Goal: Information Seeking & Learning: Learn about a topic

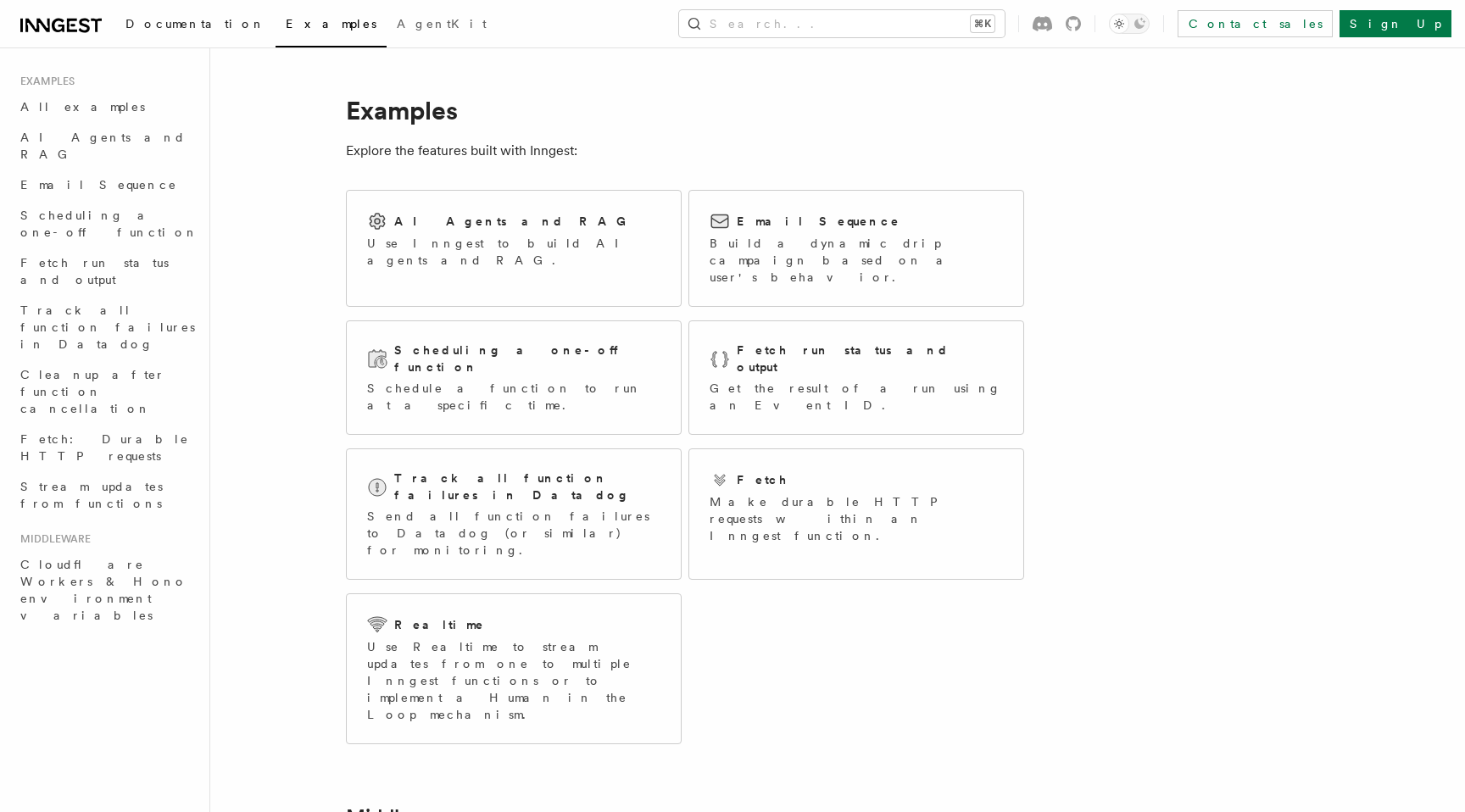
click at [161, 35] on link "Documentation" at bounding box center [195, 25] width 160 height 41
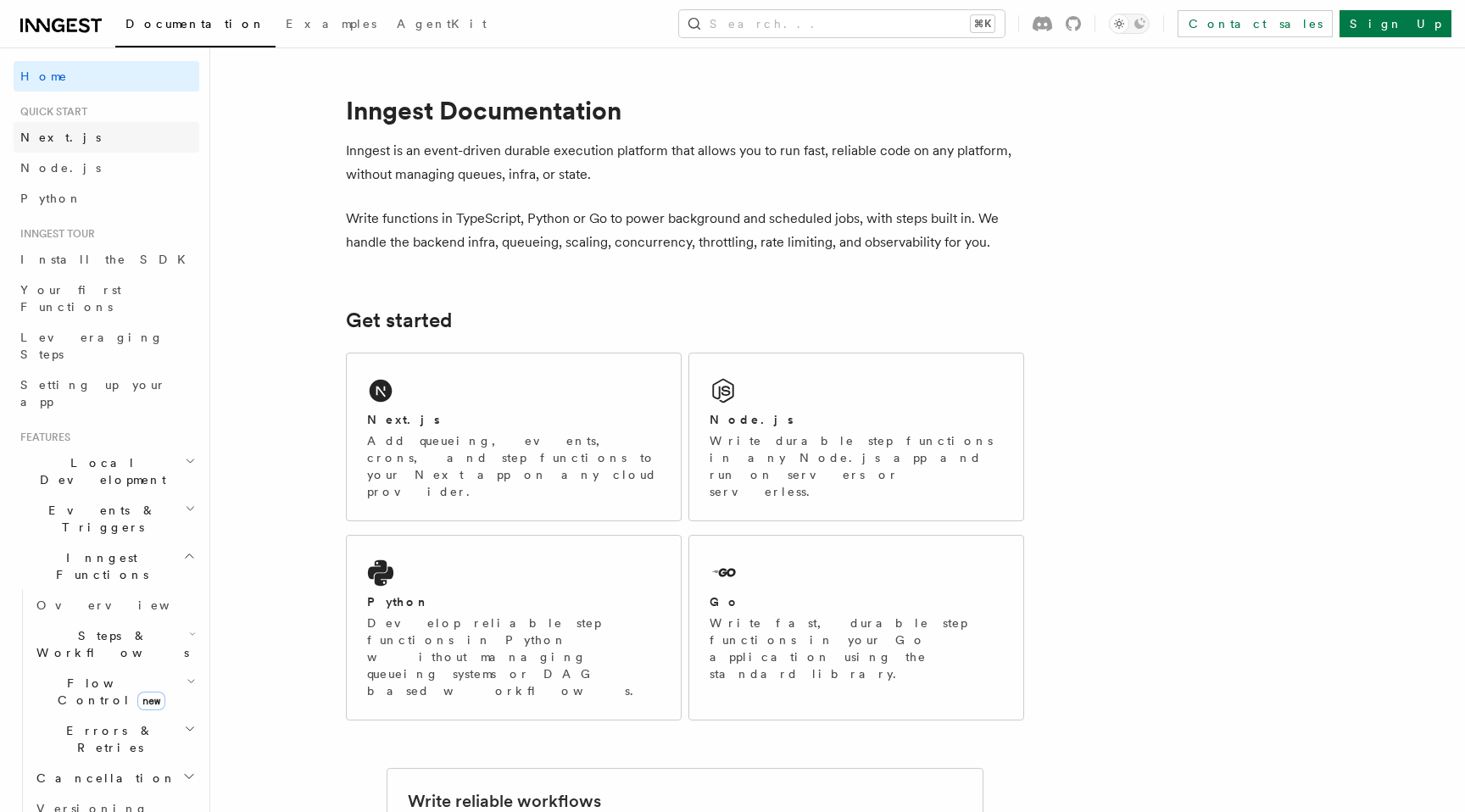
click at [112, 128] on link "Next.js" at bounding box center [107, 137] width 186 height 30
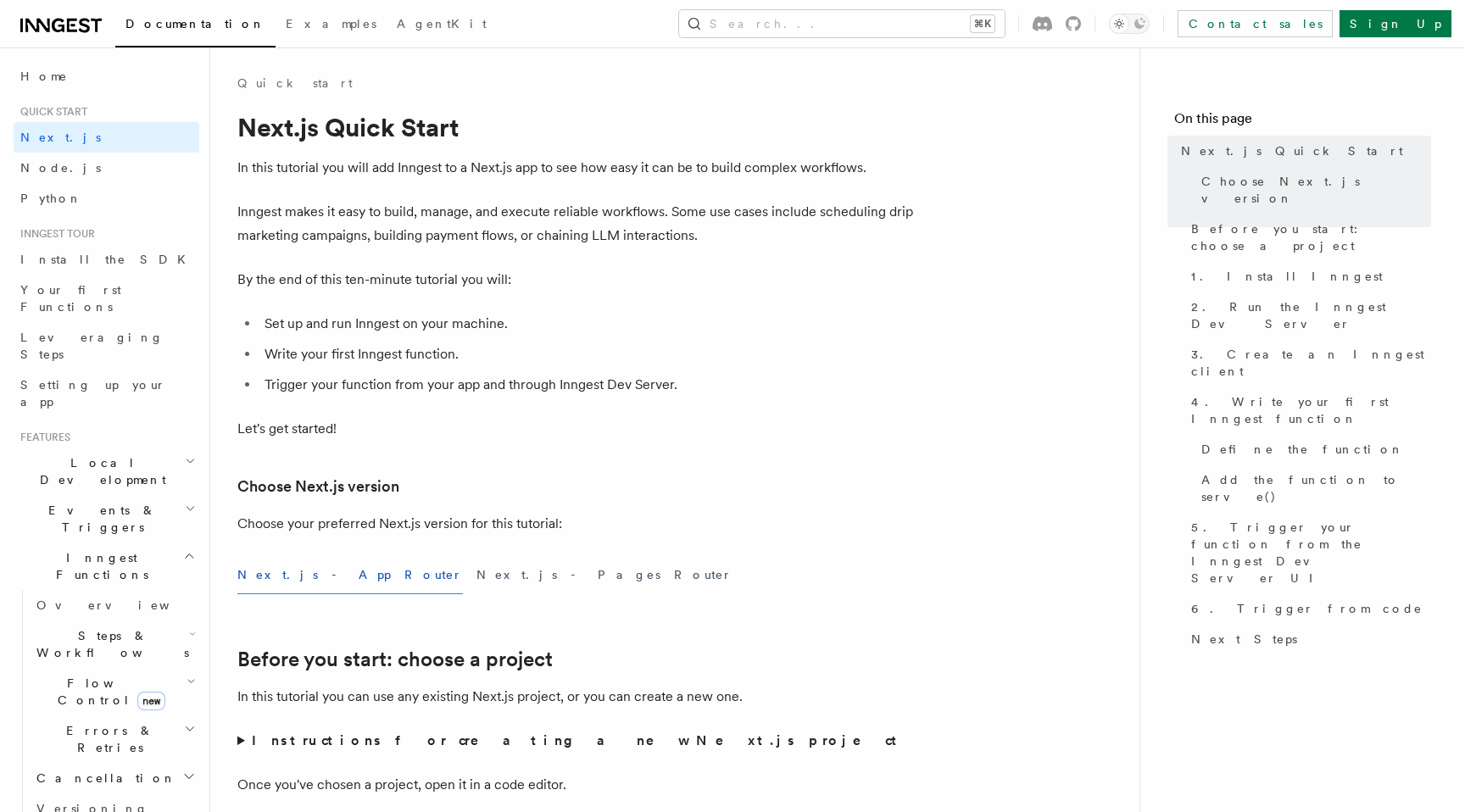
click at [54, 454] on span "Local Development" at bounding box center [99, 471] width 171 height 34
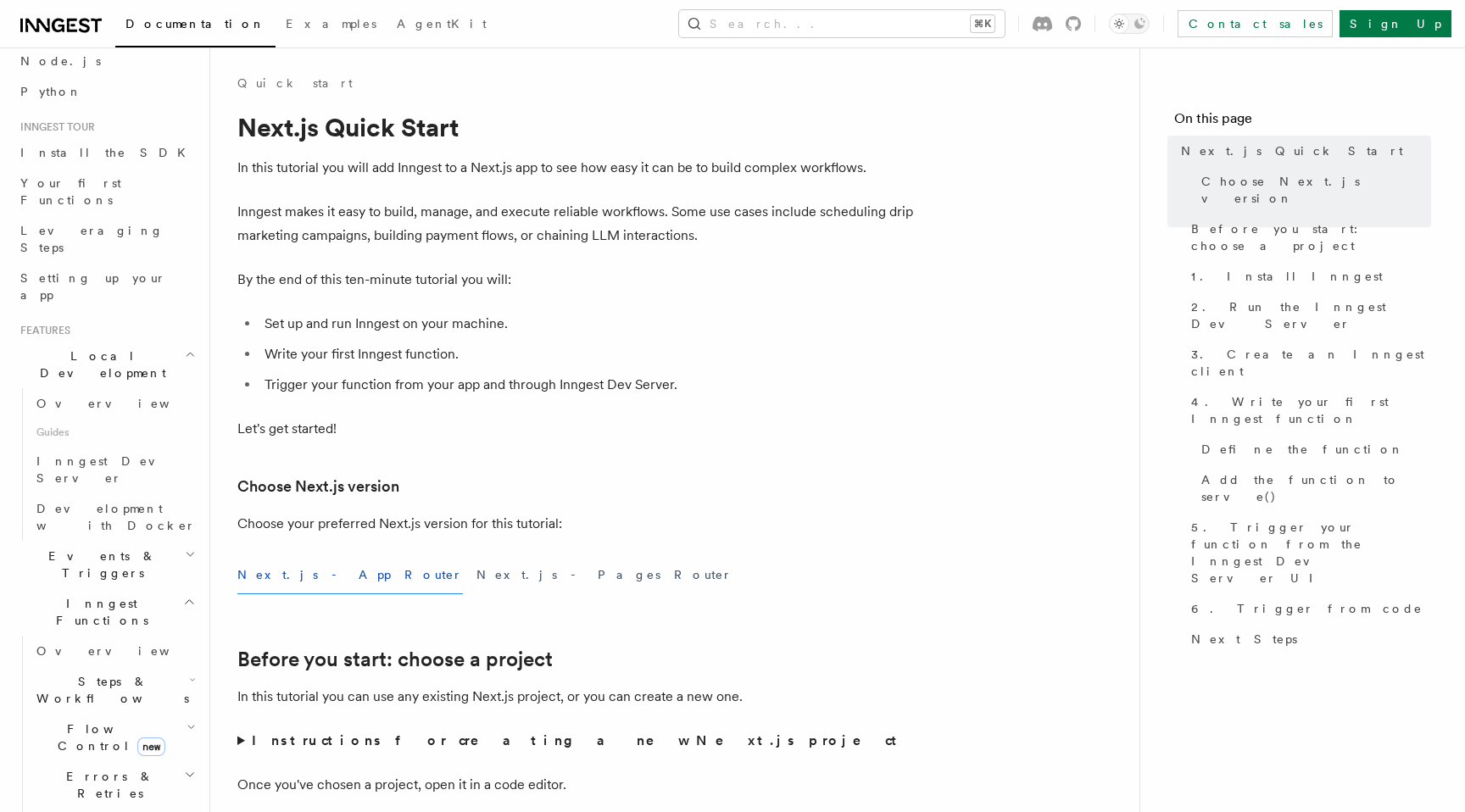
scroll to position [109, 0]
click at [80, 545] on span "Events & Triggers" at bounding box center [99, 561] width 171 height 34
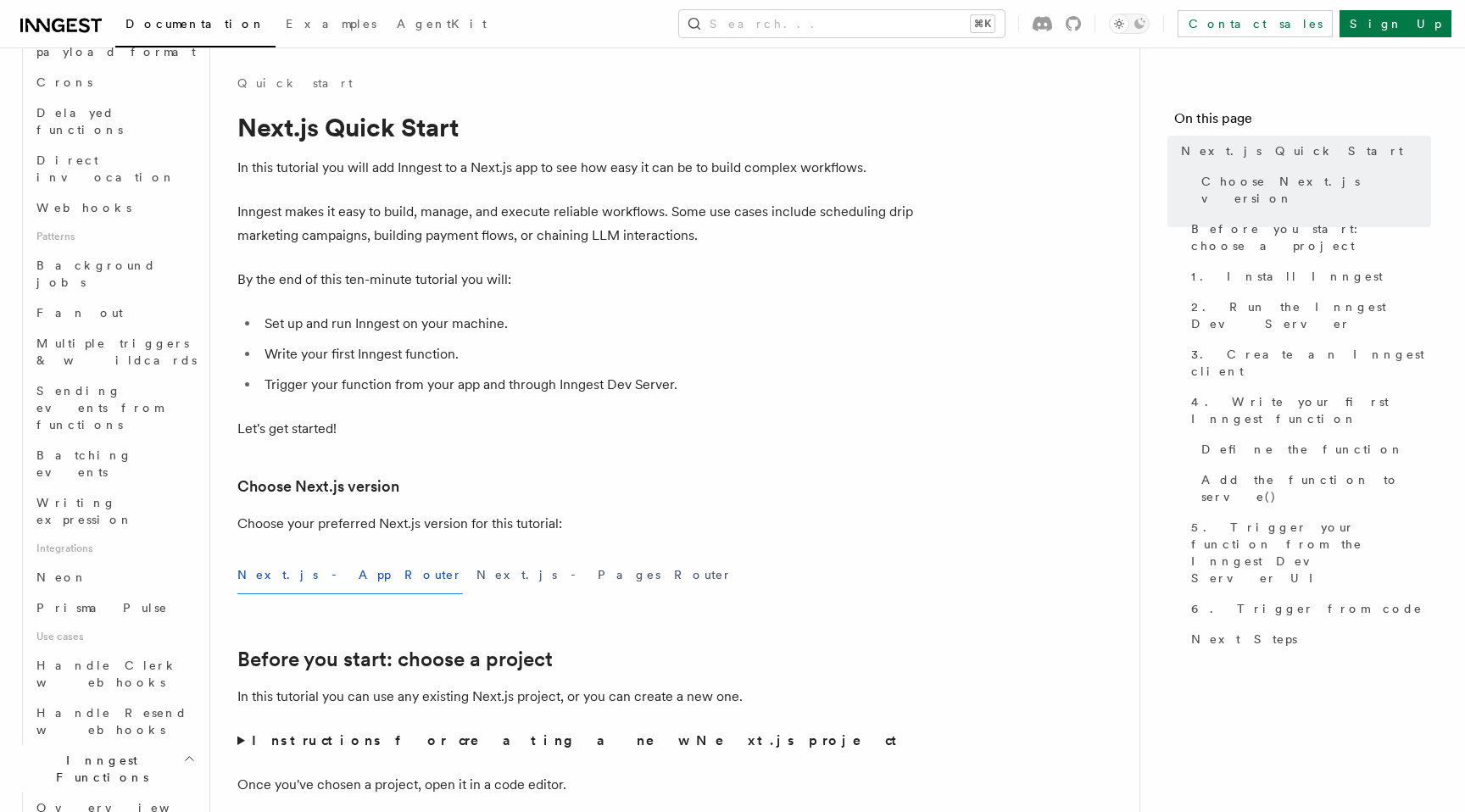
scroll to position [803, 0]
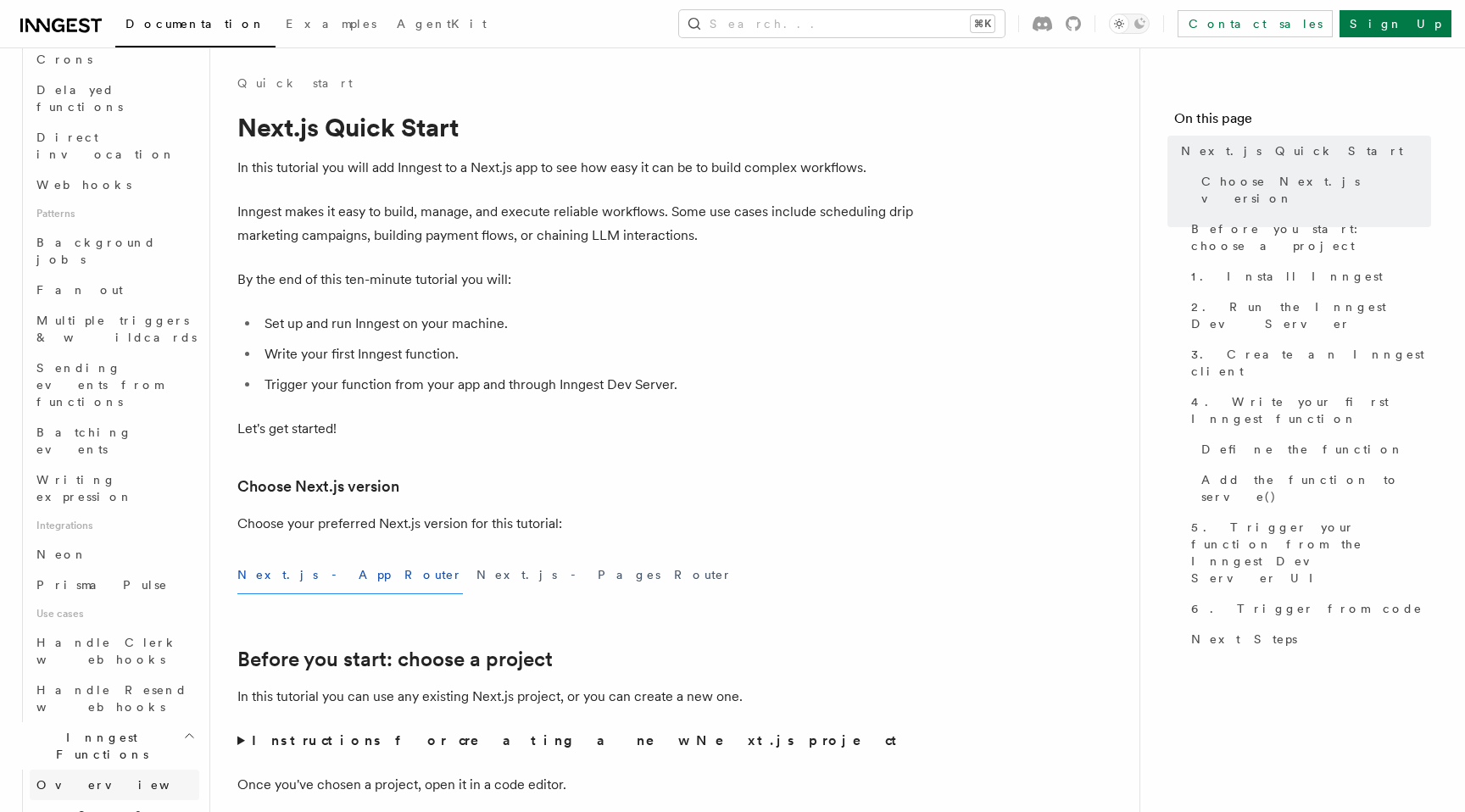
click at [81, 778] on span "Overview" at bounding box center [124, 785] width 174 height 14
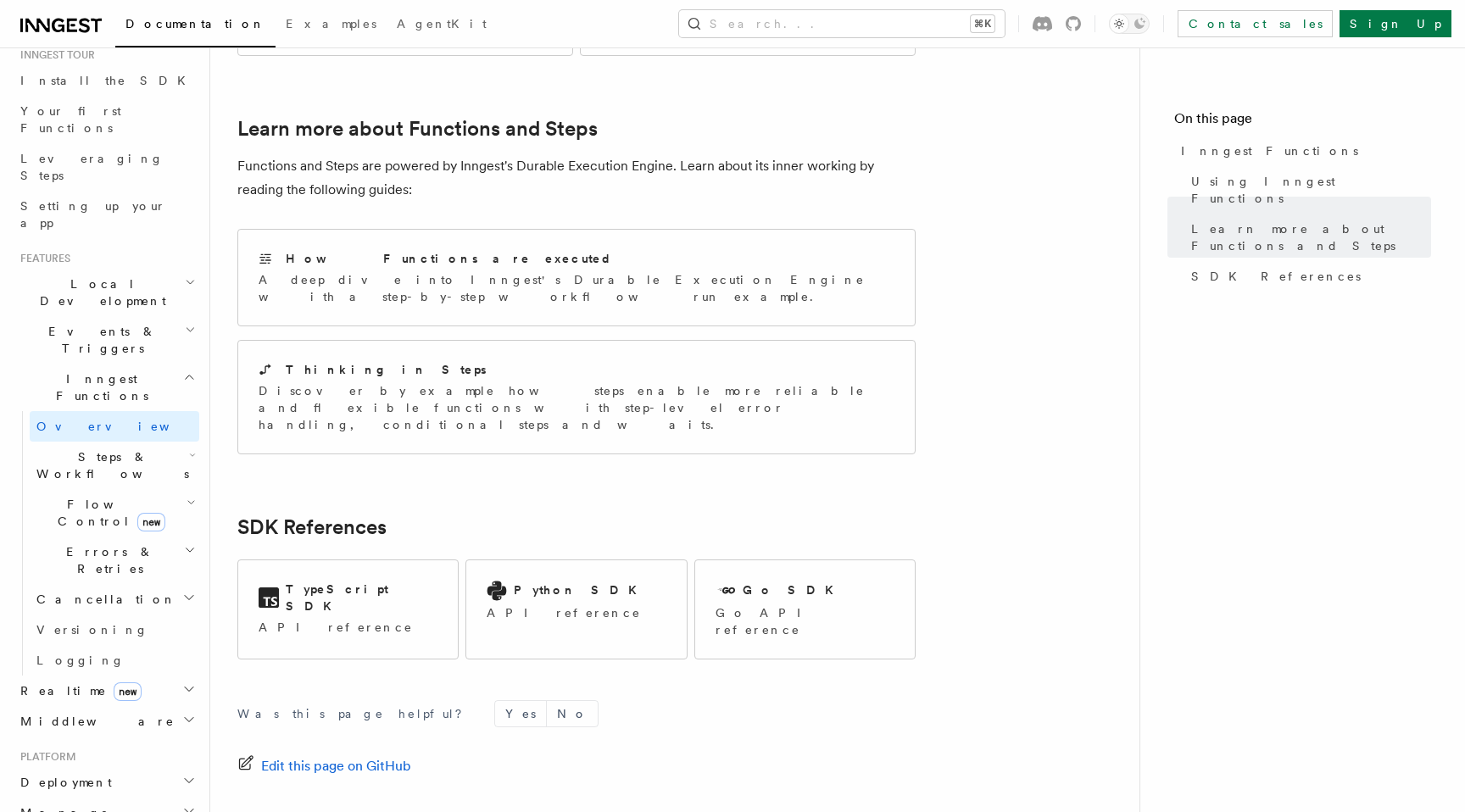
scroll to position [179, 0]
click at [105, 449] on span "Steps & Workflows" at bounding box center [109, 465] width 159 height 34
click at [89, 497] on span "Overview" at bounding box center [140, 504] width 174 height 14
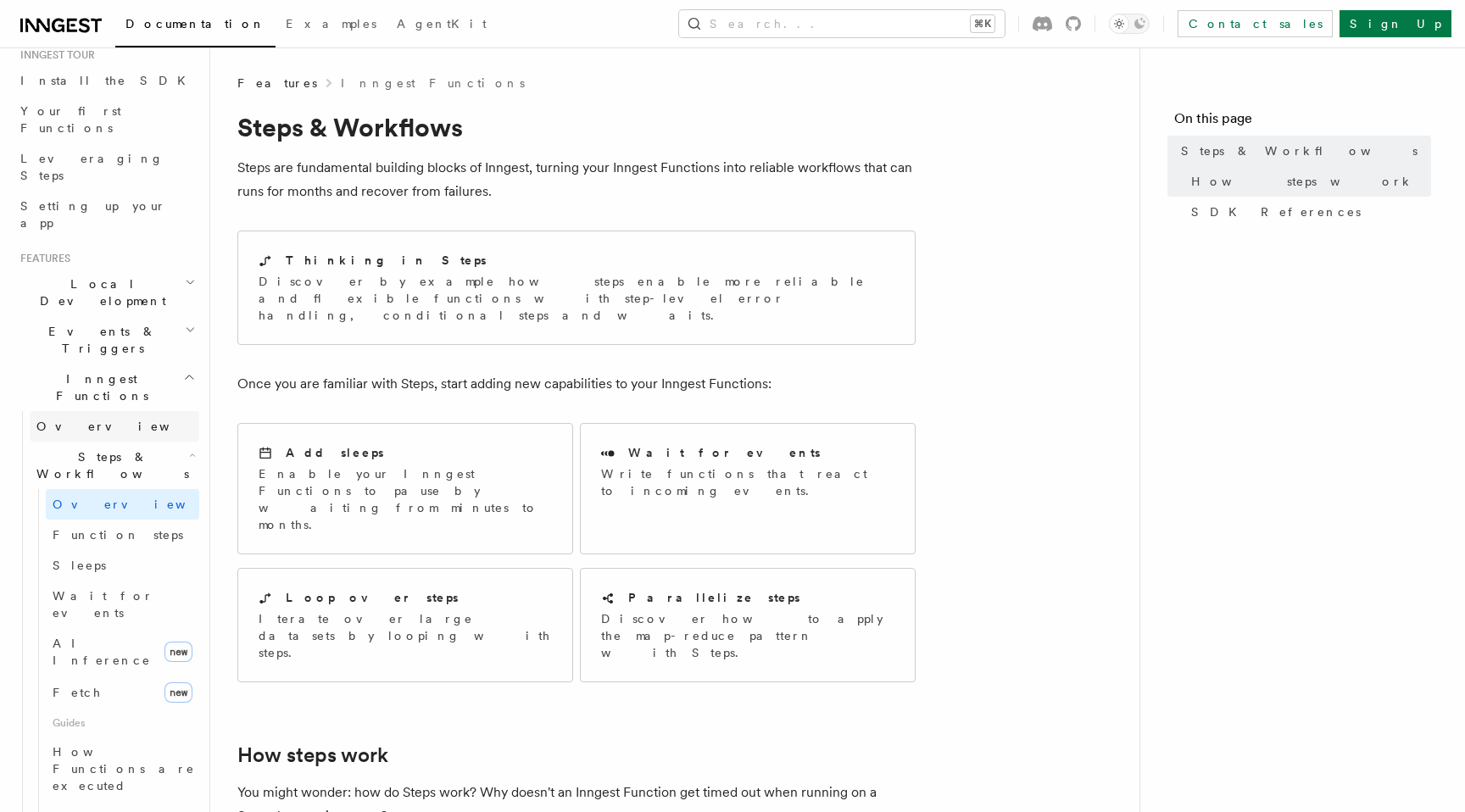
click at [95, 411] on link "Overview" at bounding box center [114, 425] width 170 height 30
